Goal: Transaction & Acquisition: Obtain resource

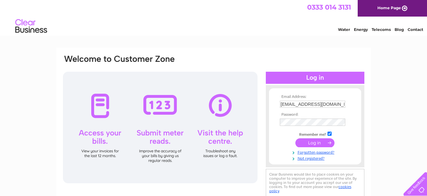
click at [309, 143] on input "submit" at bounding box center [314, 142] width 39 height 9
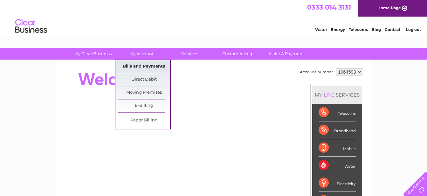
click at [148, 66] on link "Bills and Payments" at bounding box center [144, 66] width 52 height 13
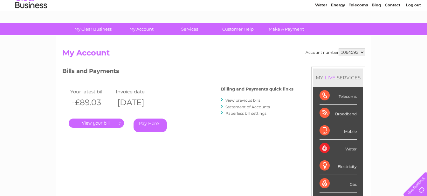
scroll to position [65, 0]
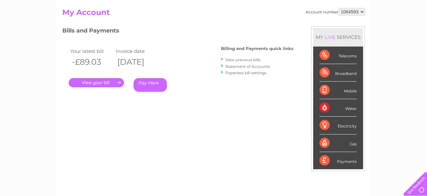
click at [102, 83] on link "." at bounding box center [96, 82] width 55 height 9
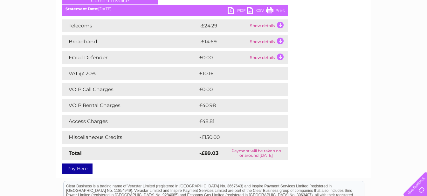
scroll to position [65, 0]
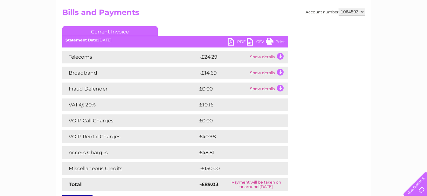
click at [280, 55] on td "Show details" at bounding box center [268, 57] width 40 height 13
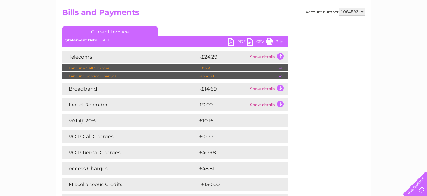
click at [231, 41] on link "PDF" at bounding box center [237, 42] width 19 height 9
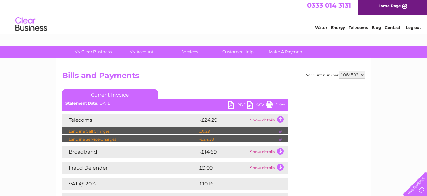
scroll to position [0, 0]
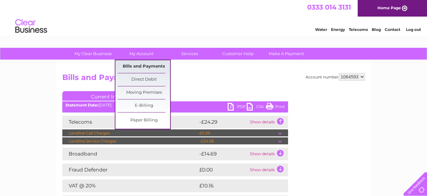
click at [140, 68] on link "Bills and Payments" at bounding box center [144, 66] width 52 height 13
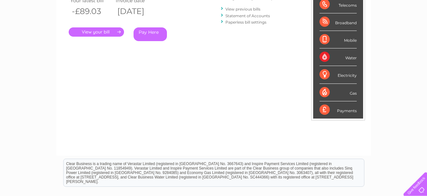
scroll to position [59, 0]
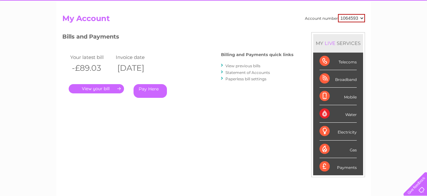
click at [246, 66] on link "View previous bills" at bounding box center [242, 65] width 35 height 5
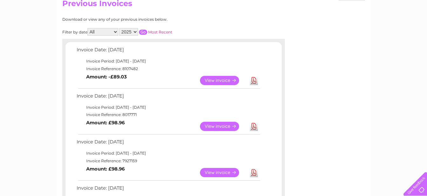
scroll to position [65, 0]
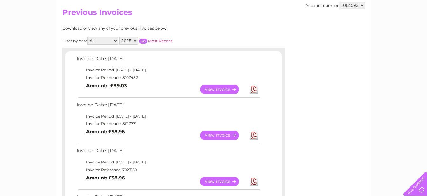
click at [87, 37] on select "All January February March April May June July August September October Novembe…" at bounding box center [102, 41] width 31 height 8
click at [114, 42] on select "All January February March April May June July August September October Novembe…" at bounding box center [102, 41] width 31 height 8
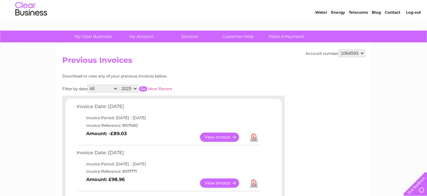
scroll to position [0, 0]
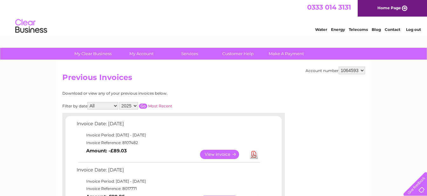
click at [414, 30] on link "Log out" at bounding box center [413, 29] width 15 height 5
